Goal: Task Accomplishment & Management: Use online tool/utility

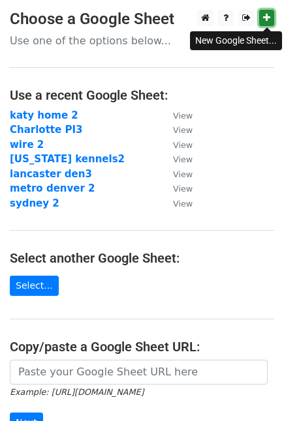
click at [268, 17] on icon at bounding box center [266, 17] width 7 height 9
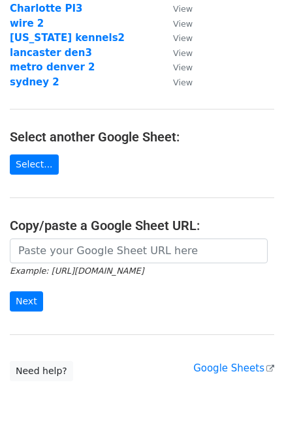
scroll to position [173, 0]
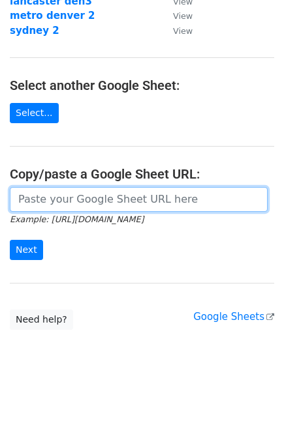
click at [168, 198] on input "url" at bounding box center [138, 199] width 257 height 25
paste input "https://docs.google.com/spreadsheets/d/1-y-JSk6xCW6CPhEZvUe5mPH8-IYyULbHBPb-7If…"
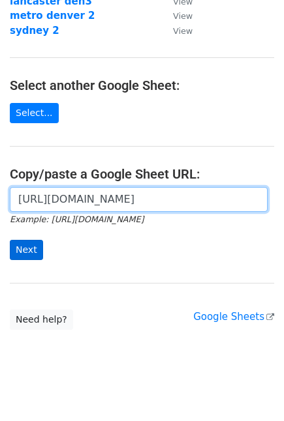
type input "https://docs.google.com/spreadsheets/d/1-y-JSk6xCW6CPhEZvUe5mPH8-IYyULbHBPb-7If…"
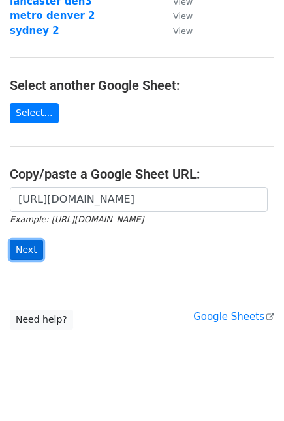
click at [26, 249] on input "Next" at bounding box center [26, 250] width 33 height 20
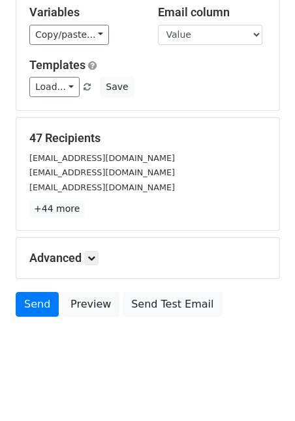
scroll to position [86, 0]
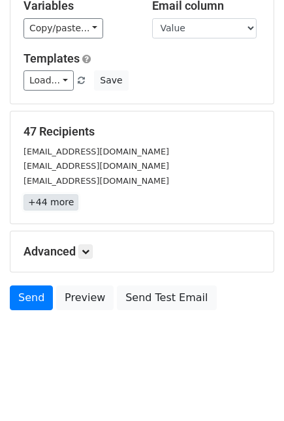
click at [44, 205] on link "+44 more" at bounding box center [50, 202] width 55 height 16
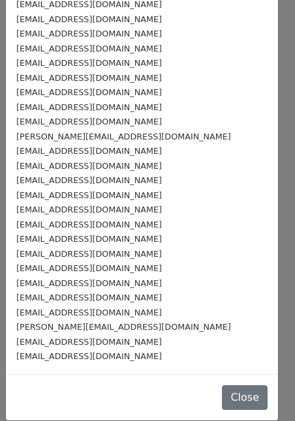
scroll to position [386, 0]
